Goal: Task Accomplishment & Management: Use online tool/utility

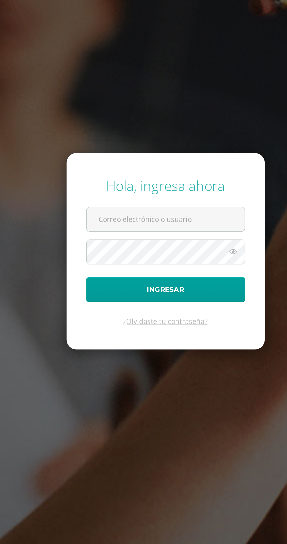
type input "[PERSON_NAME][EMAIL_ADDRESS][PERSON_NAME][DOMAIN_NAME][PERSON_NAME]"
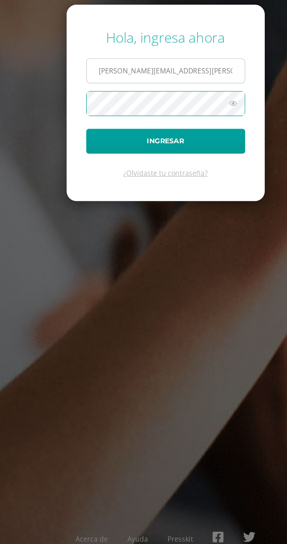
click at [121, 253] on input "[PERSON_NAME][EMAIL_ADDRESS][PERSON_NAME][DOMAIN_NAME][PERSON_NAME]" at bounding box center [143, 246] width 94 height 14
click at [96, 280] on button "Ingresar" at bounding box center [143, 287] width 95 height 15
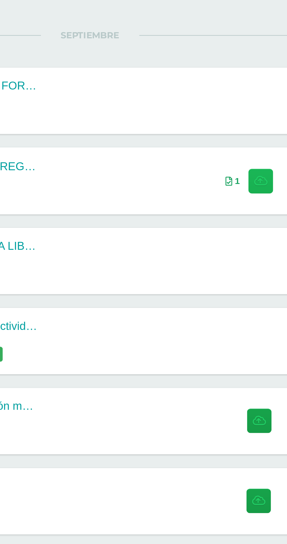
click at [223, 170] on icon at bounding box center [223, 168] width 6 height 5
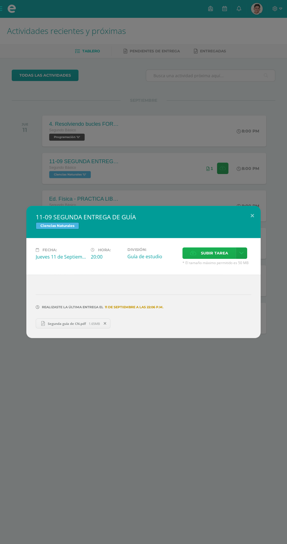
click at [220, 251] on span "Subir tarea" at bounding box center [214, 253] width 27 height 11
click at [0, 0] on input "Subir tarea" at bounding box center [0, 0] width 0 height 0
click at [214, 251] on span "Subir tarea" at bounding box center [214, 253] width 27 height 11
click at [0, 0] on input "Subir tarea" at bounding box center [0, 0] width 0 height 0
